Goal: Download file/media

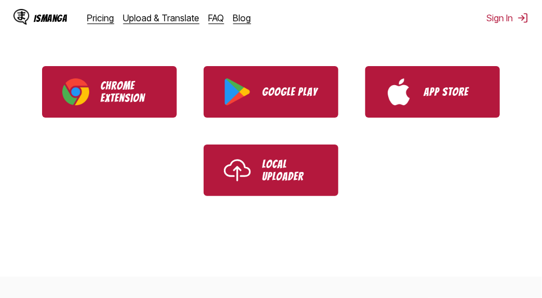
scroll to position [254, 0]
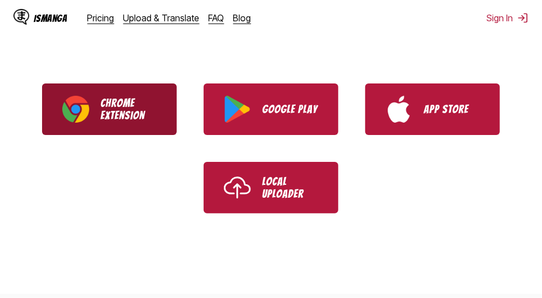
click at [66, 123] on img "Download IsManga Chrome Extension" at bounding box center [75, 109] width 27 height 27
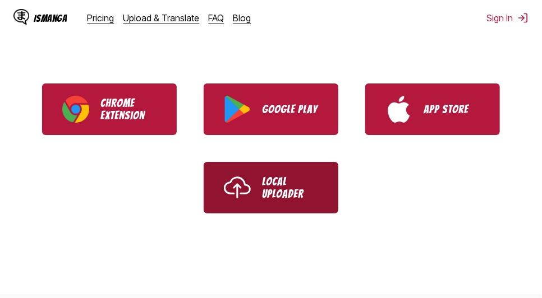
click at [280, 200] on p "Local Uploader" at bounding box center [290, 188] width 56 height 25
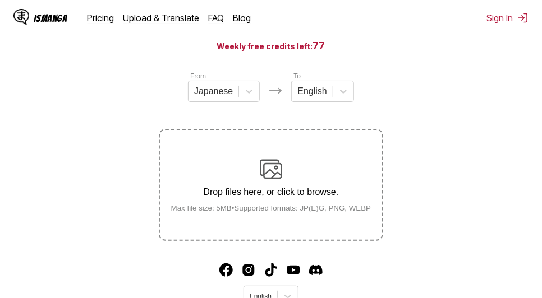
scroll to position [109, 0]
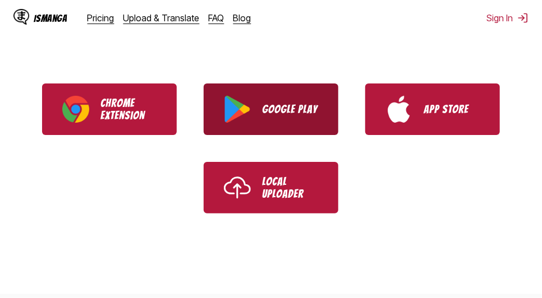
click at [329, 133] on link "Google Play" at bounding box center [271, 110] width 135 height 52
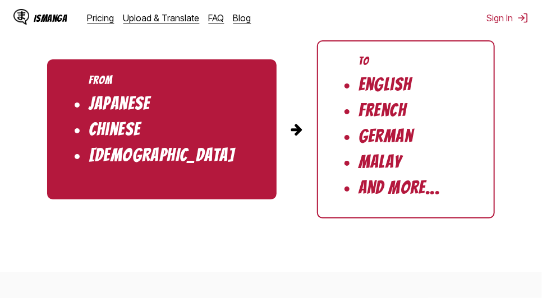
scroll to position [2343, 0]
